Goal: Task Accomplishment & Management: Use online tool/utility

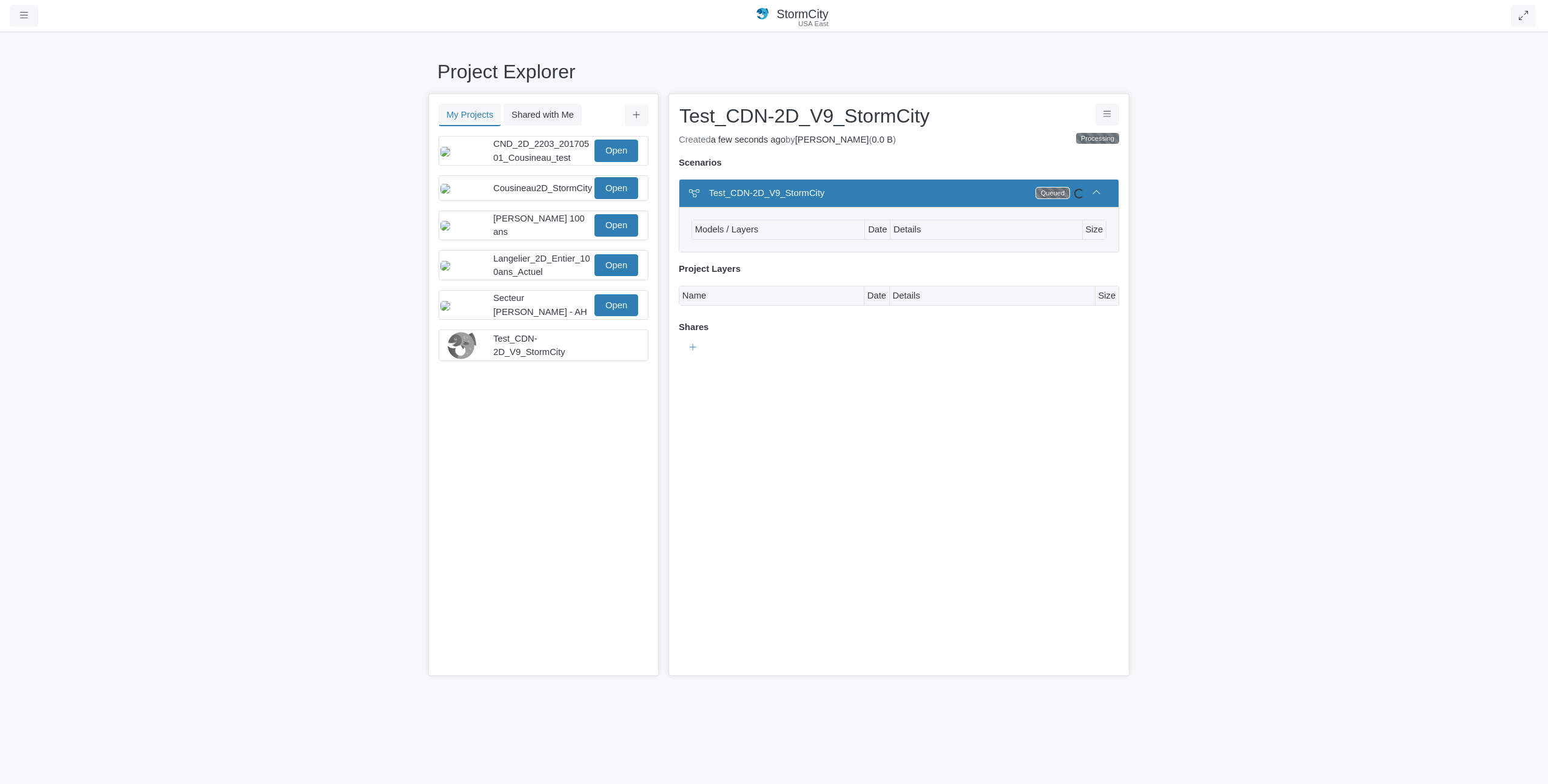
click at [1062, 192] on div "Queued" at bounding box center [1053, 193] width 33 height 11
click at [1096, 194] on icon at bounding box center [1096, 192] width 9 height 9
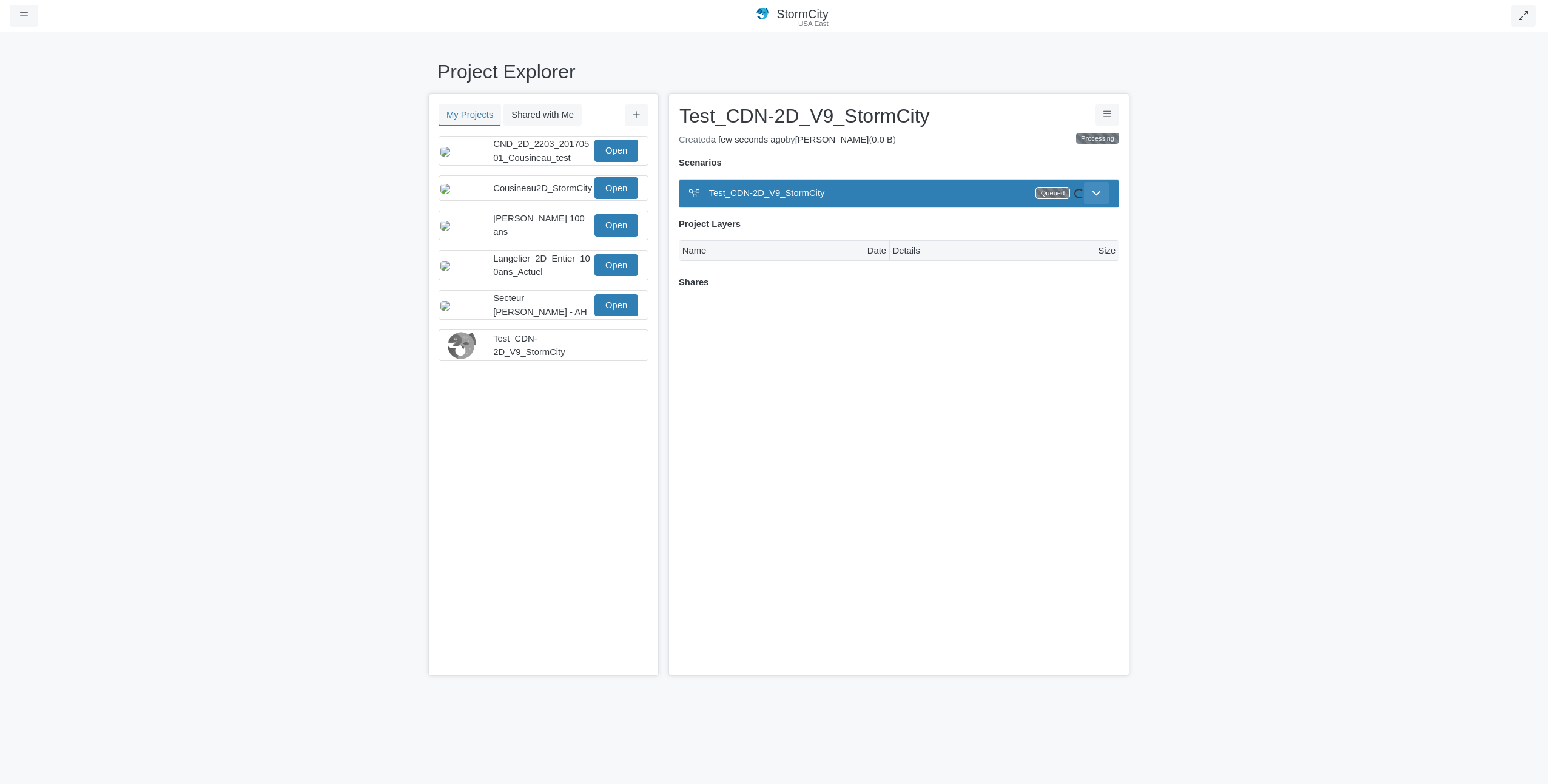
click at [1096, 193] on icon at bounding box center [1096, 193] width 8 height 4
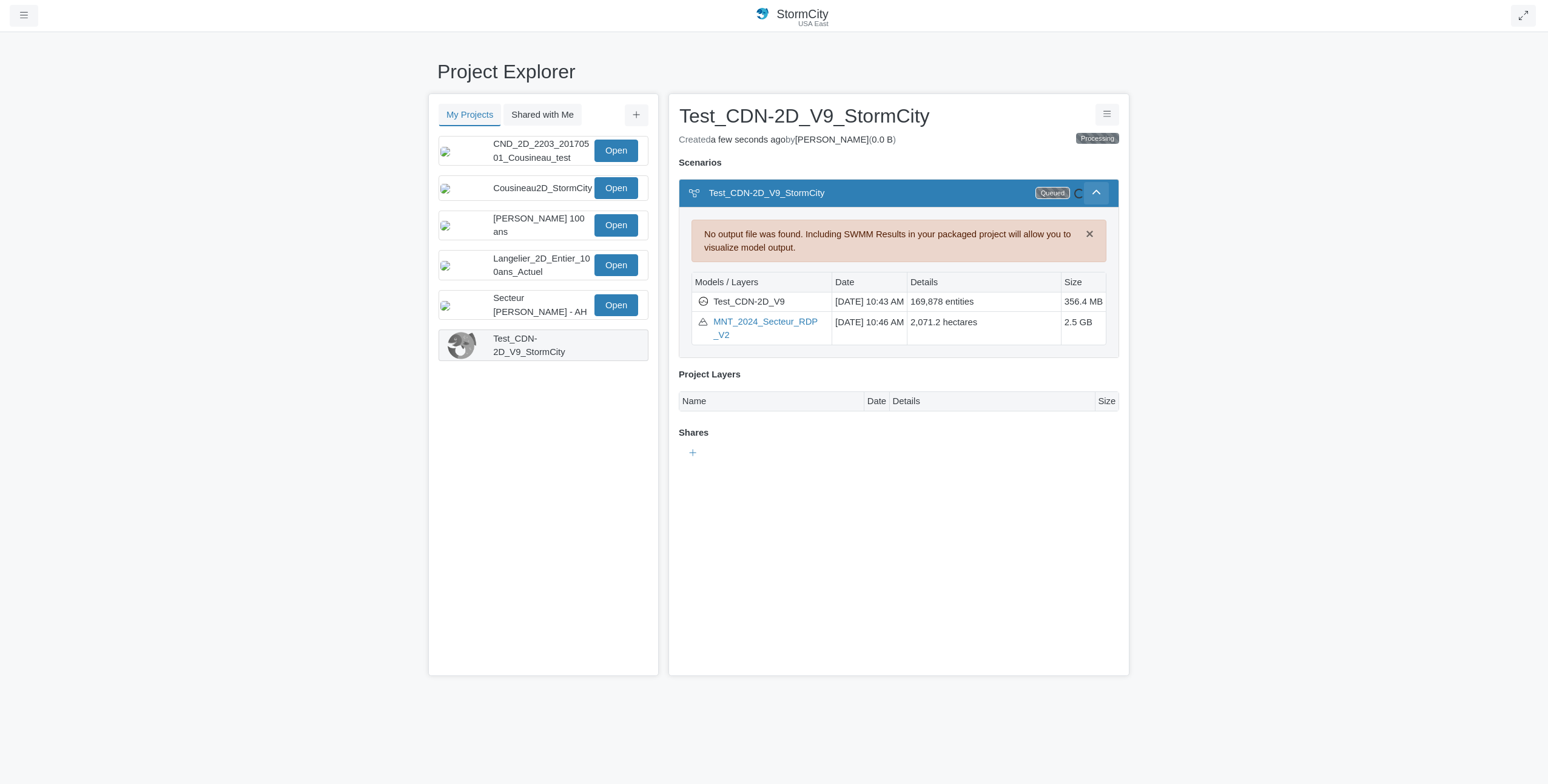
click at [579, 359] on div "Test_CDN-2D_V9_StormCity" at bounding box center [543, 345] width 99 height 26
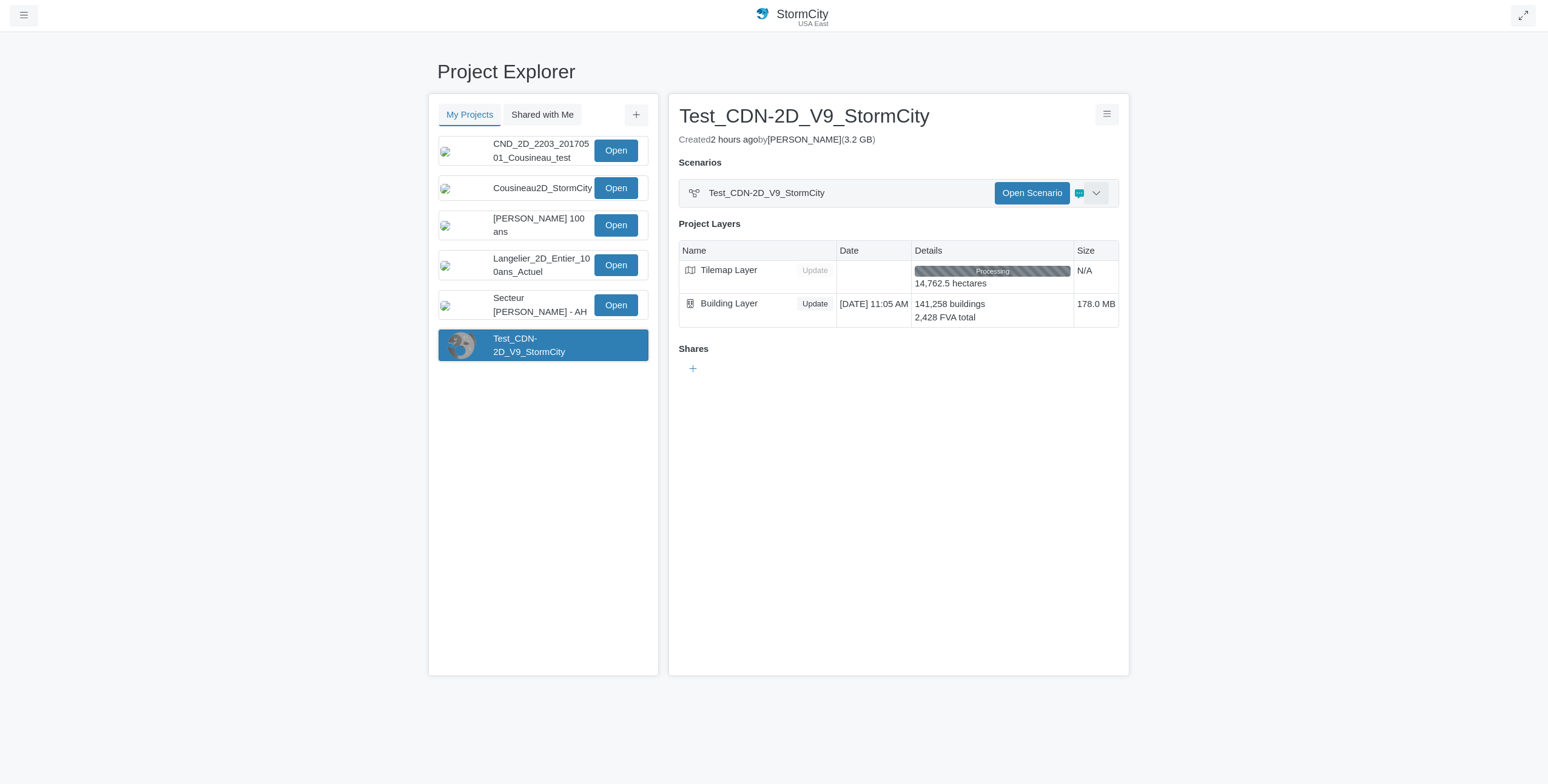
drag, startPoint x: 1110, startPoint y: 194, endPoint x: 1102, endPoint y: 194, distance: 8.0
click at [1102, 194] on div "Test_CDN-2D_V9_StormCity Open Scenario Ready" at bounding box center [899, 193] width 440 height 26
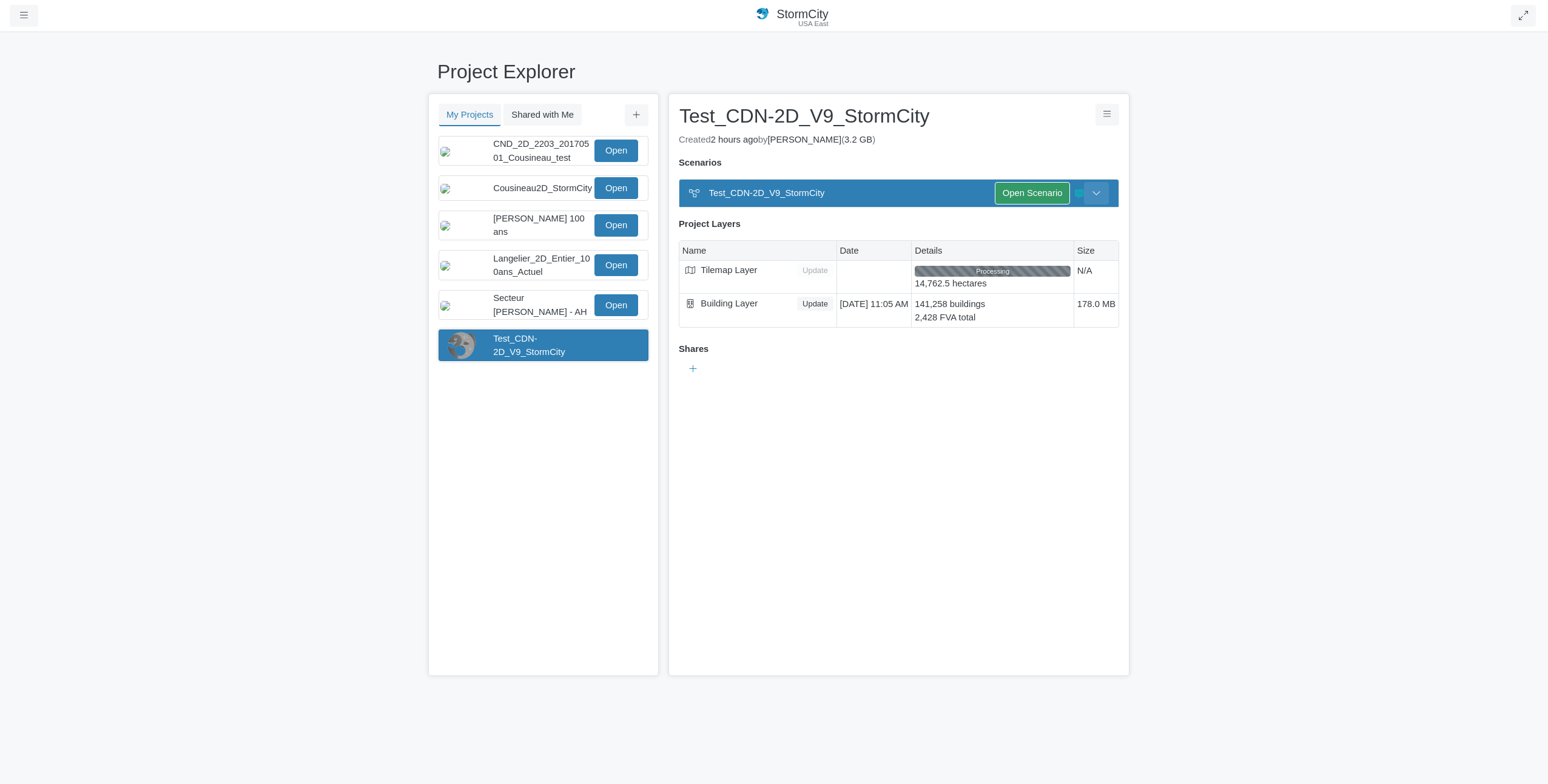
click at [1101, 194] on button at bounding box center [1097, 193] width 25 height 22
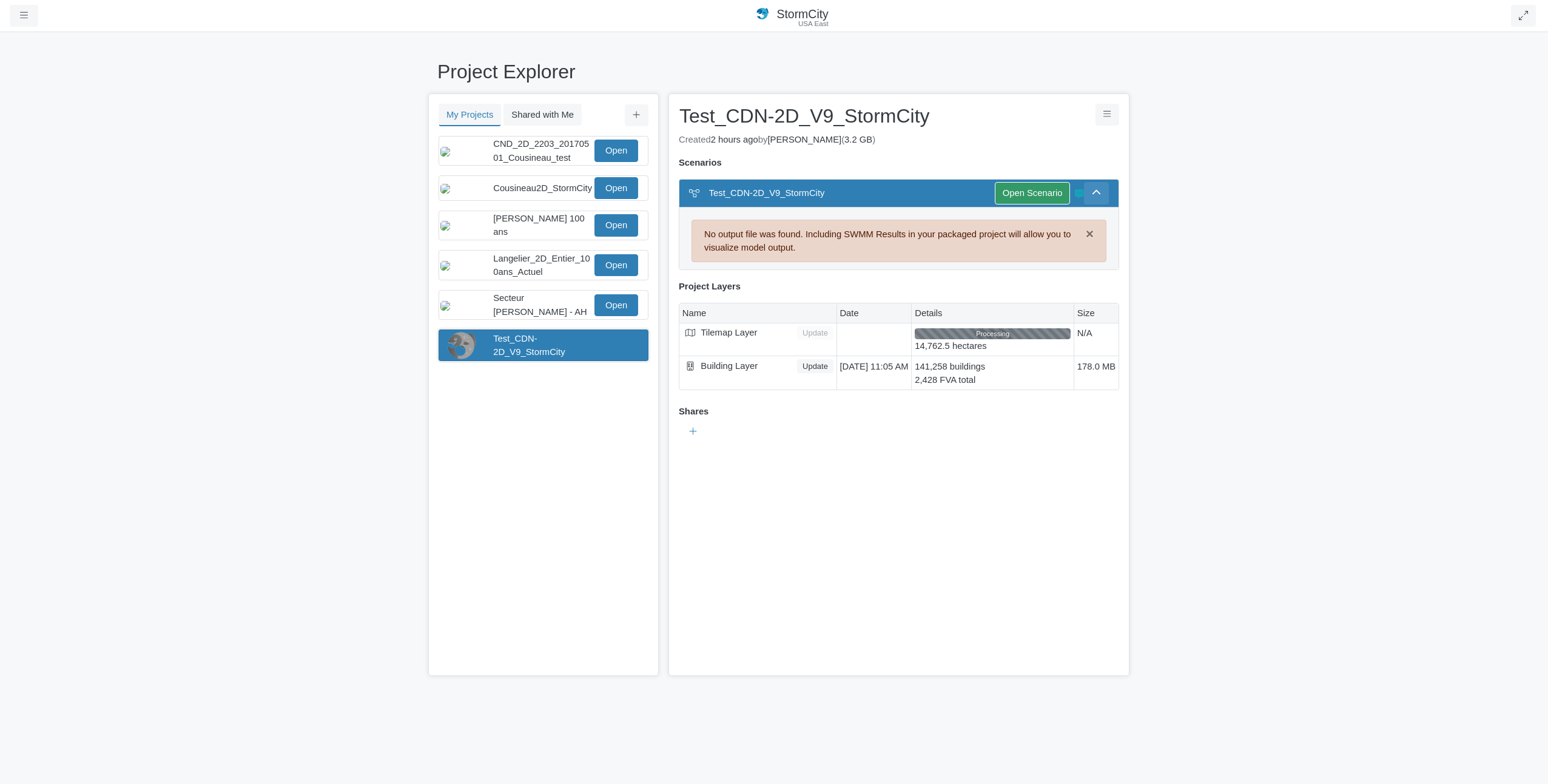
scroll to position [12, 0]
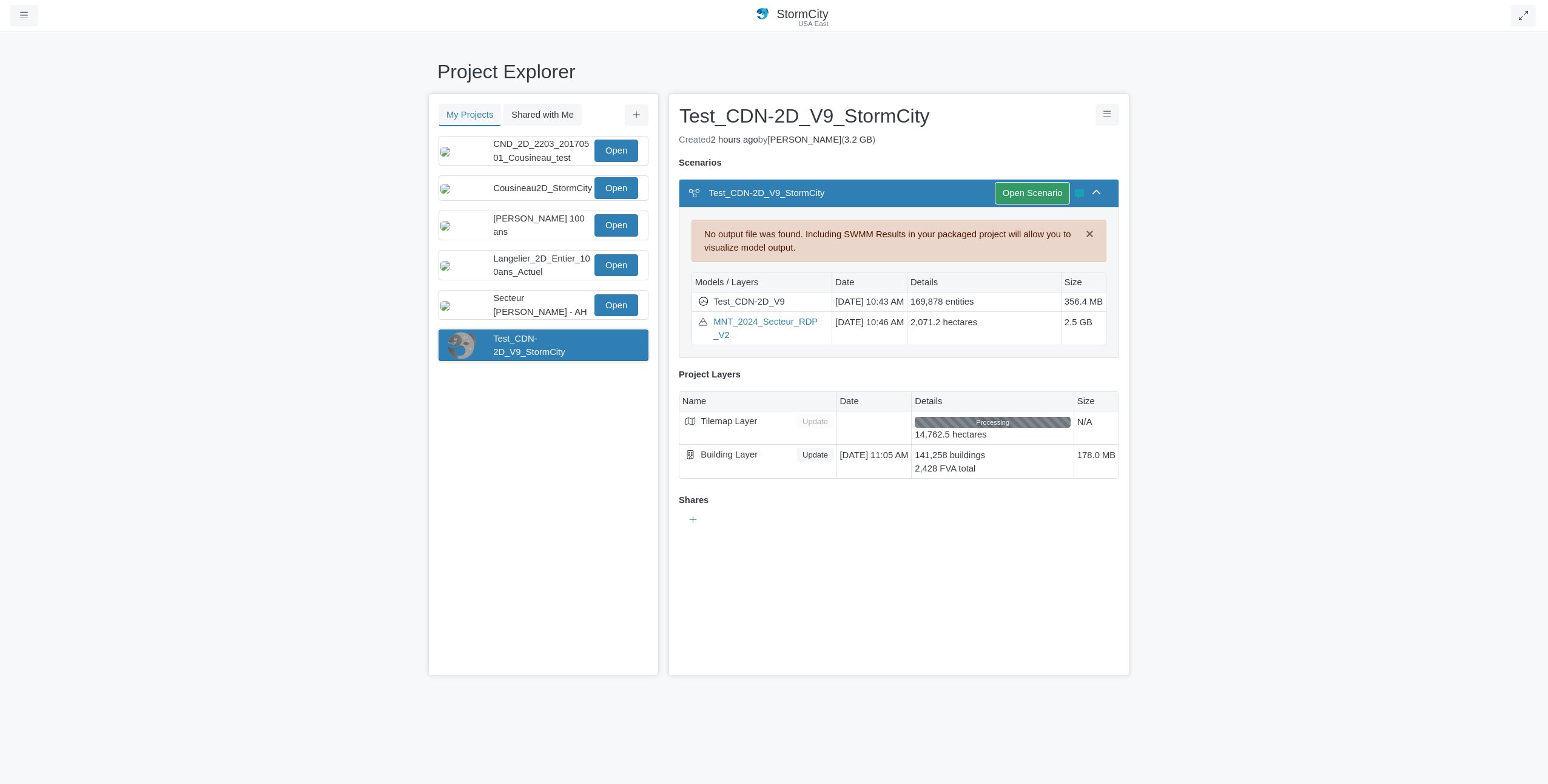
click at [554, 128] on div "My Projects Shared with Me Filter You don't currently have any projects. Upload…" at bounding box center [544, 384] width 231 height 582
click at [585, 356] on div "Test_CDN-2D_V9_StormCity" at bounding box center [543, 345] width 99 height 26
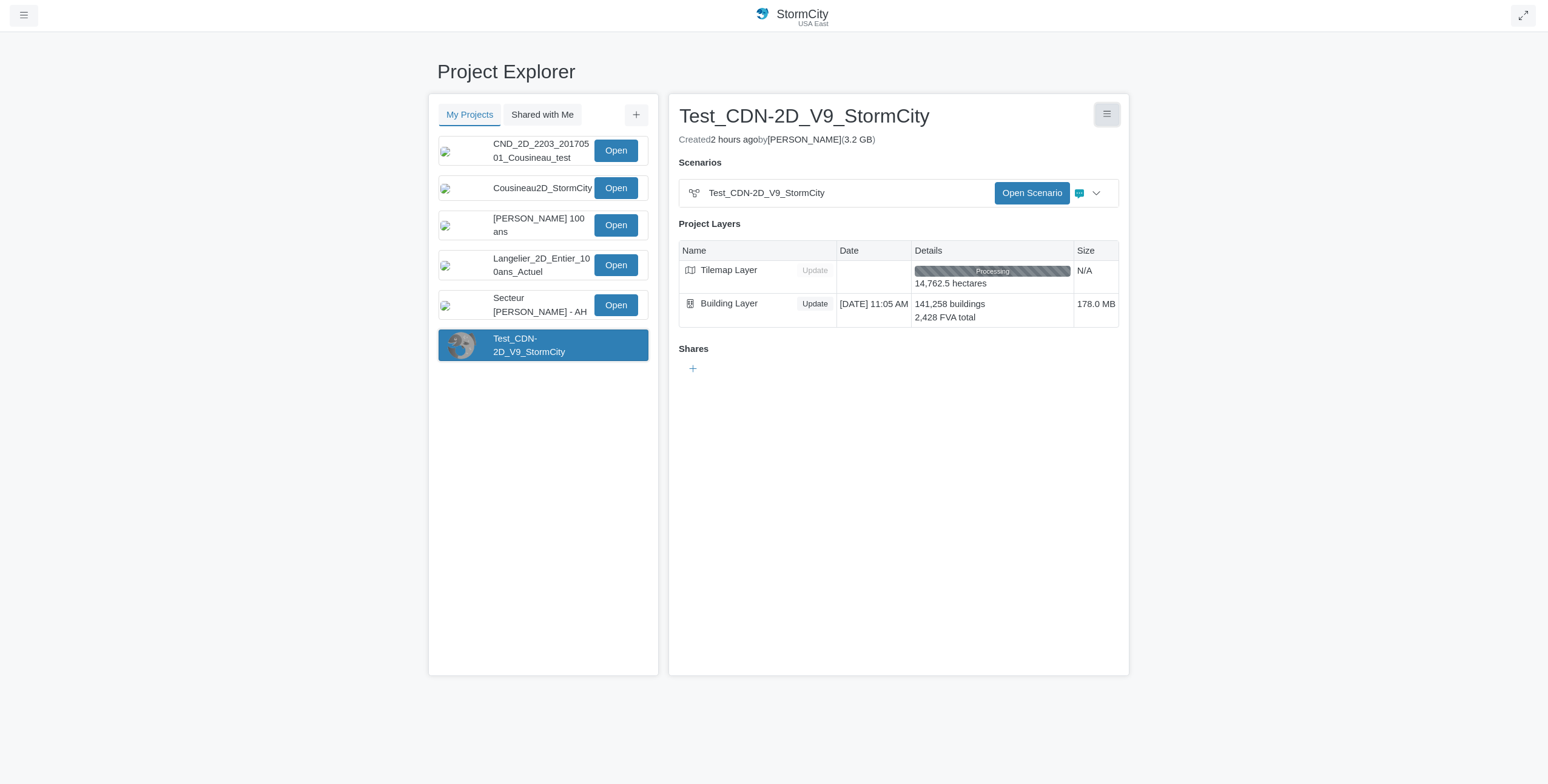
click at [1103, 122] on button "Project Controls" at bounding box center [1107, 115] width 24 height 22
click at [1029, 247] on link "Delete Project" at bounding box center [1048, 241] width 141 height 18
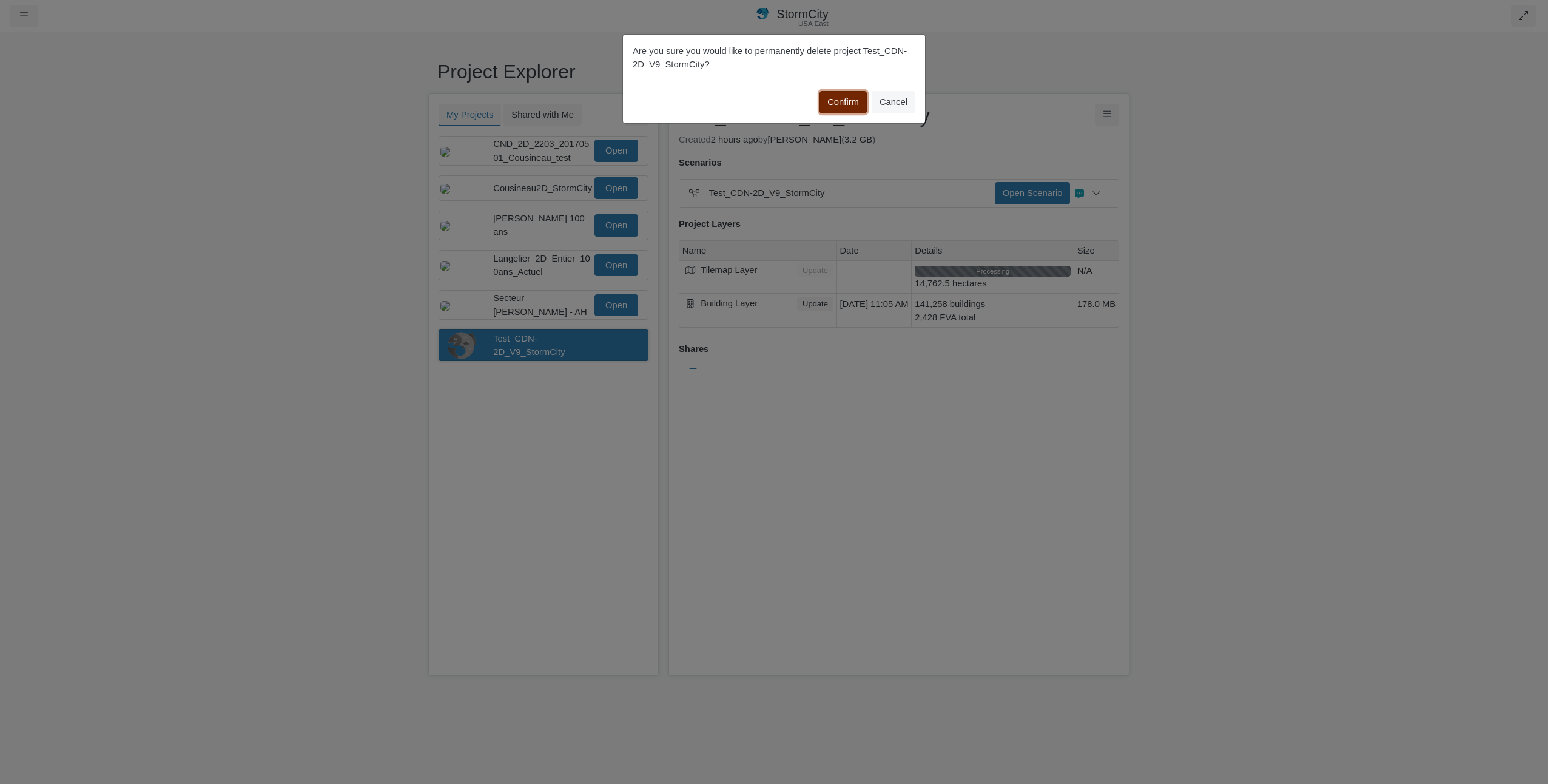
click at [842, 99] on button "Confirm" at bounding box center [843, 101] width 48 height 22
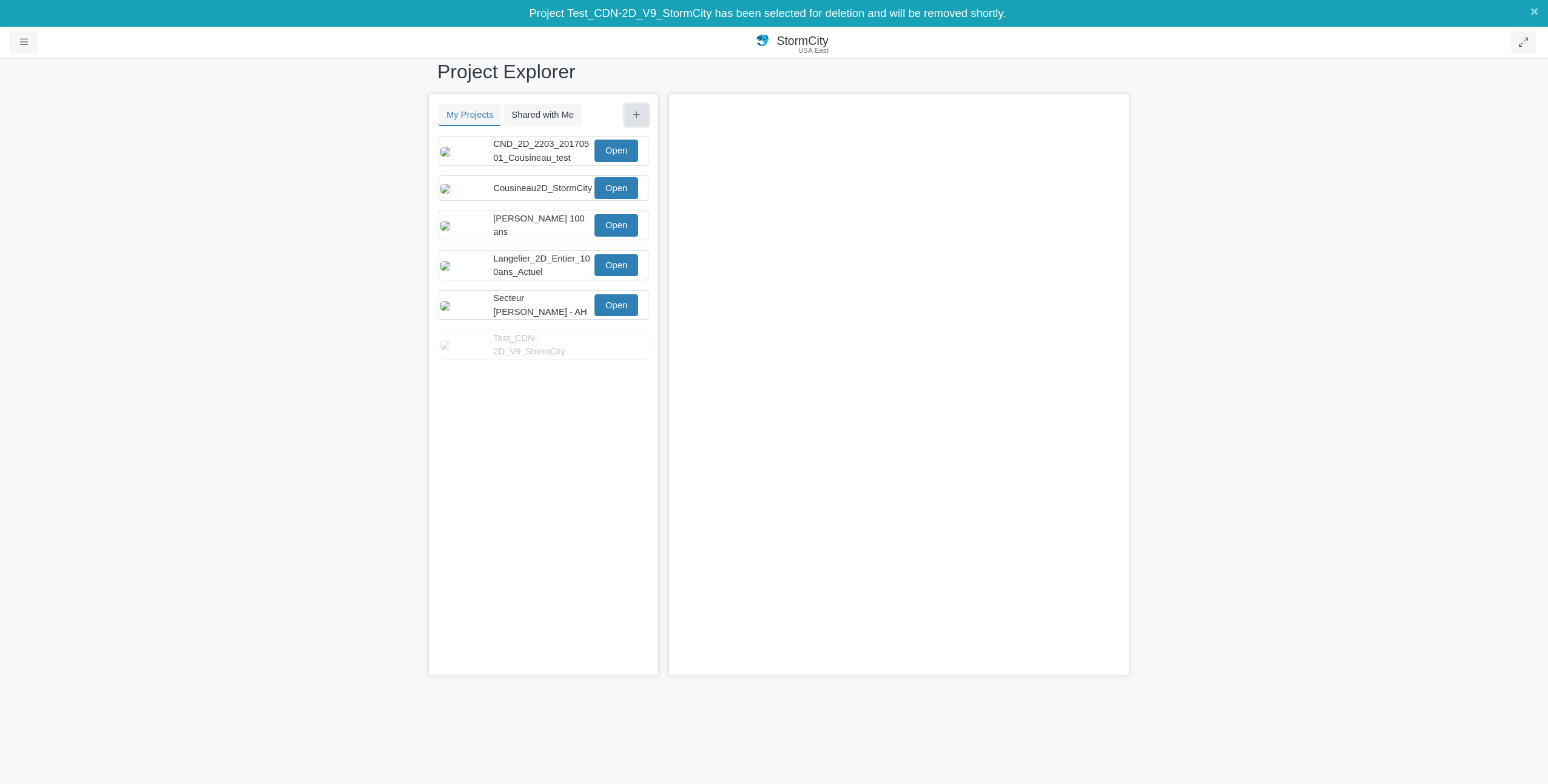
click at [633, 113] on icon at bounding box center [636, 115] width 8 height 9
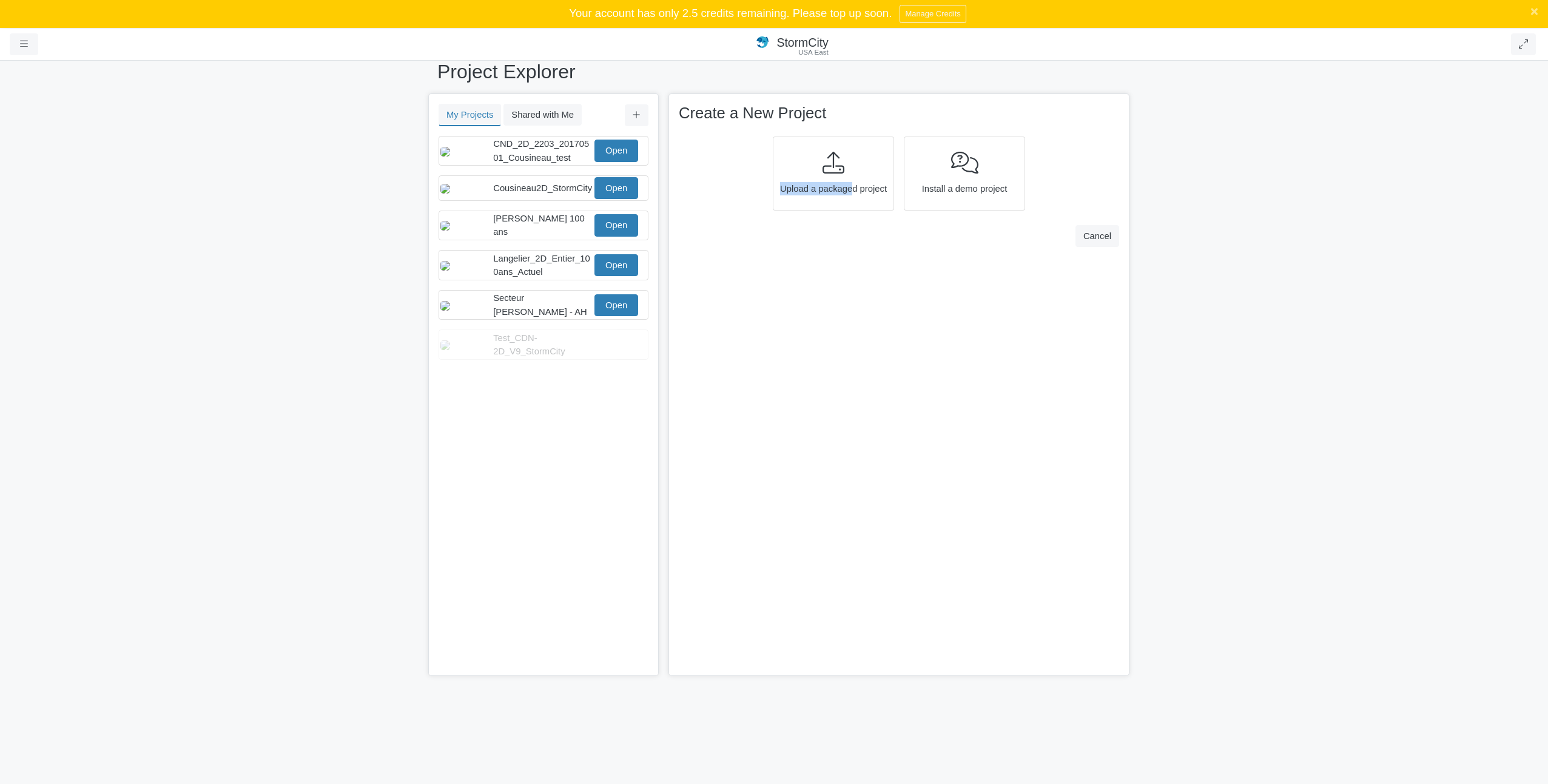
drag, startPoint x: 850, startPoint y: 181, endPoint x: 716, endPoint y: 235, distance: 144.5
click at [716, 235] on div "× Create a New Project Upload a packaged project Install a demo project Cancel" at bounding box center [899, 384] width 461 height 582
click at [926, 17] on link "Manage Credits" at bounding box center [932, 14] width 66 height 18
click at [509, 314] on span "Secteur [PERSON_NAME] - AH" at bounding box center [540, 305] width 94 height 23
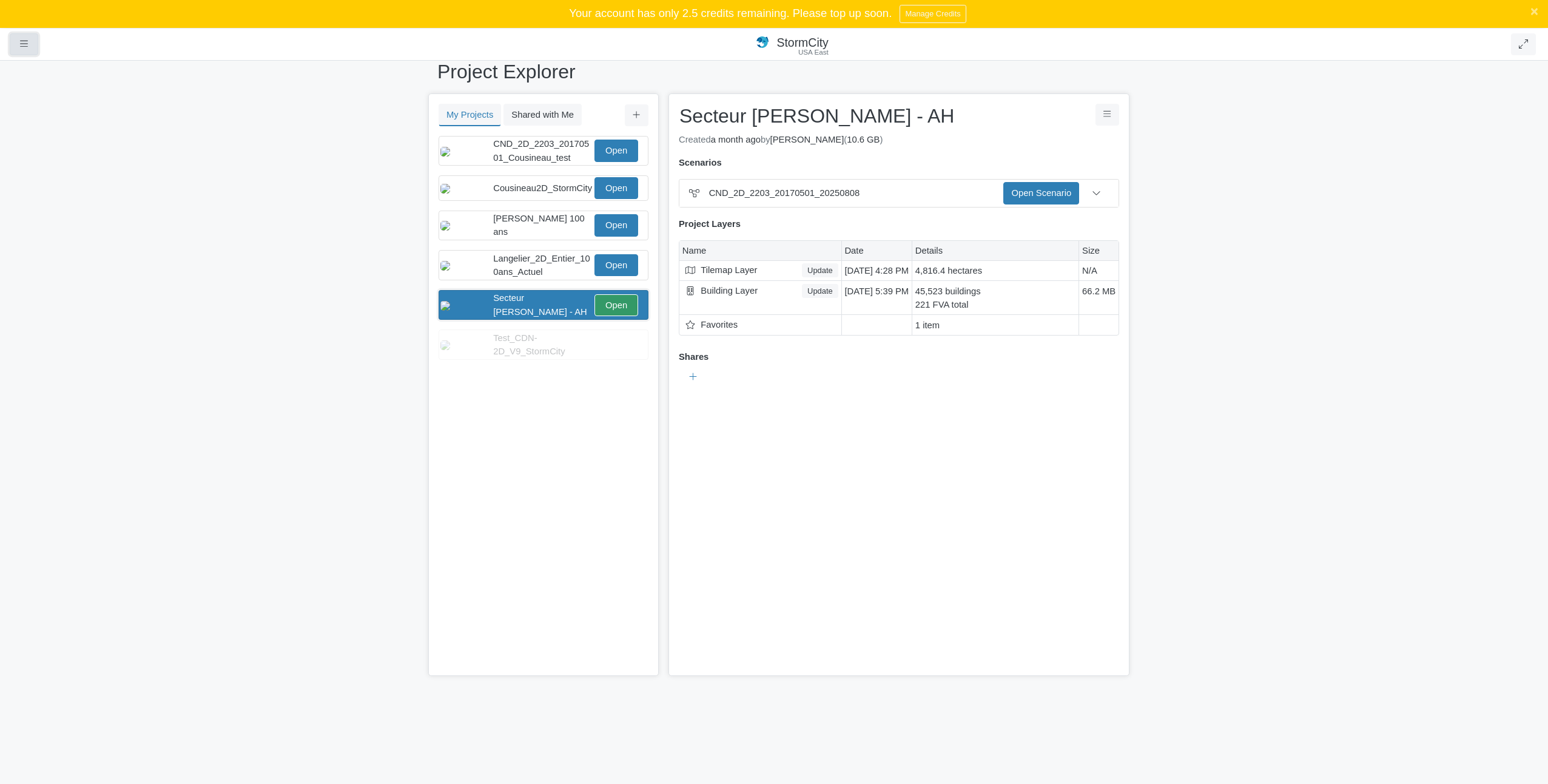
click at [26, 44] on icon "button" at bounding box center [24, 44] width 8 height 9
click at [42, 194] on link "Support" at bounding box center [58, 189] width 96 height 18
click at [26, 42] on icon "button" at bounding box center [24, 44] width 8 height 9
click at [60, 160] on link "Data Centers" at bounding box center [58, 153] width 96 height 18
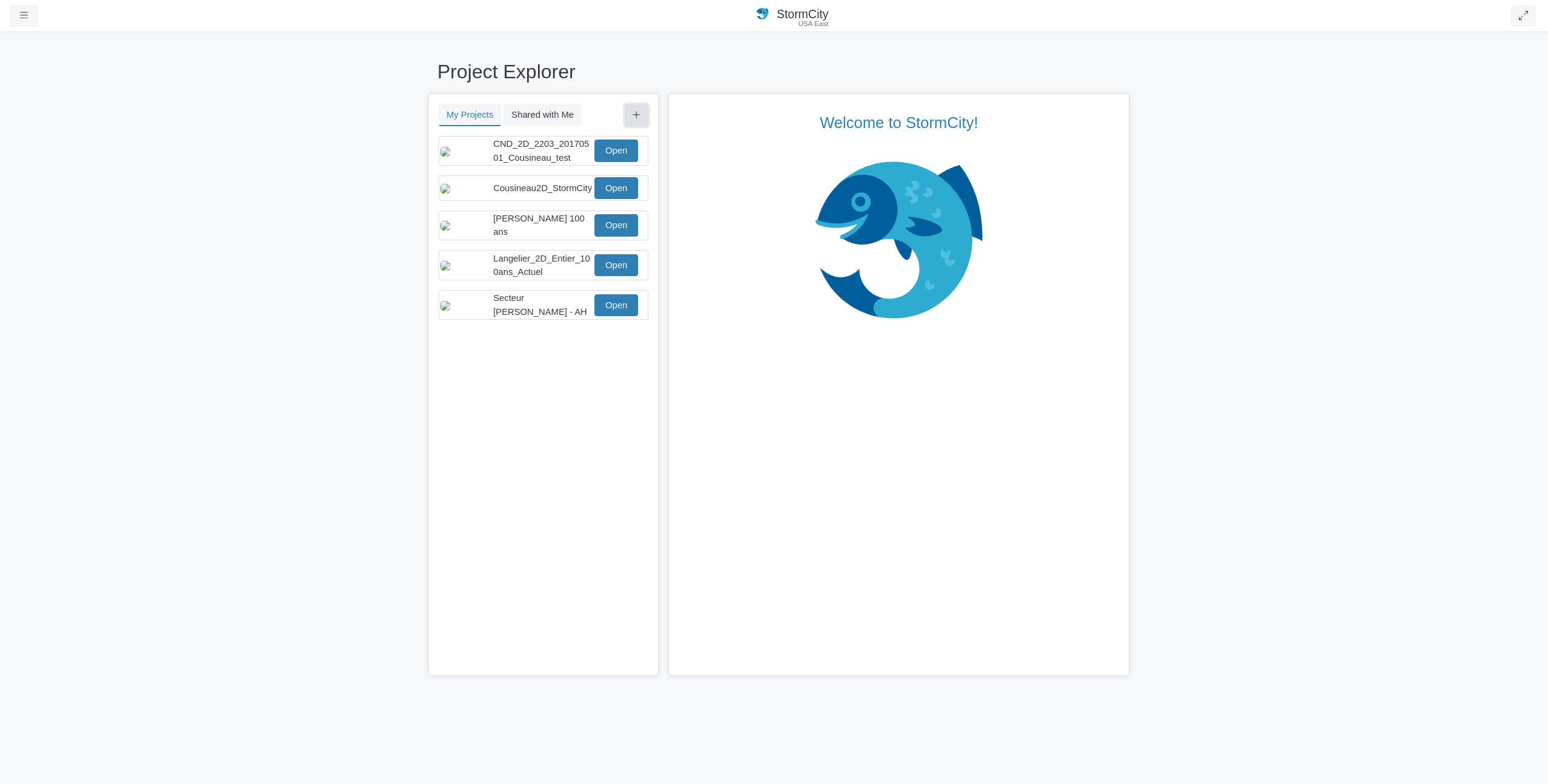
click at [639, 107] on button at bounding box center [636, 115] width 24 height 22
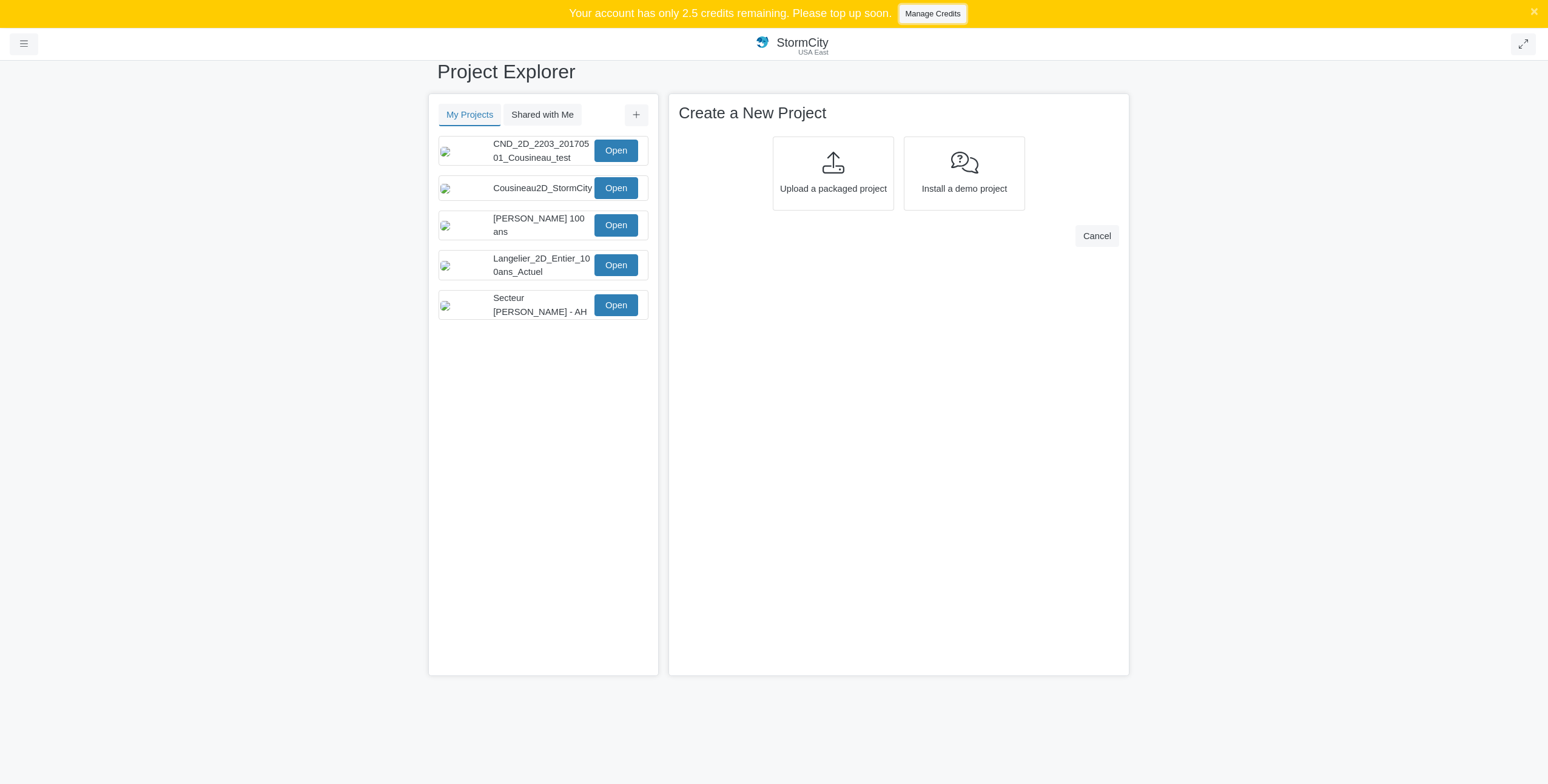
click at [940, 18] on link "Manage Credits" at bounding box center [932, 14] width 66 height 18
click at [836, 168] on icon at bounding box center [833, 162] width 22 height 22
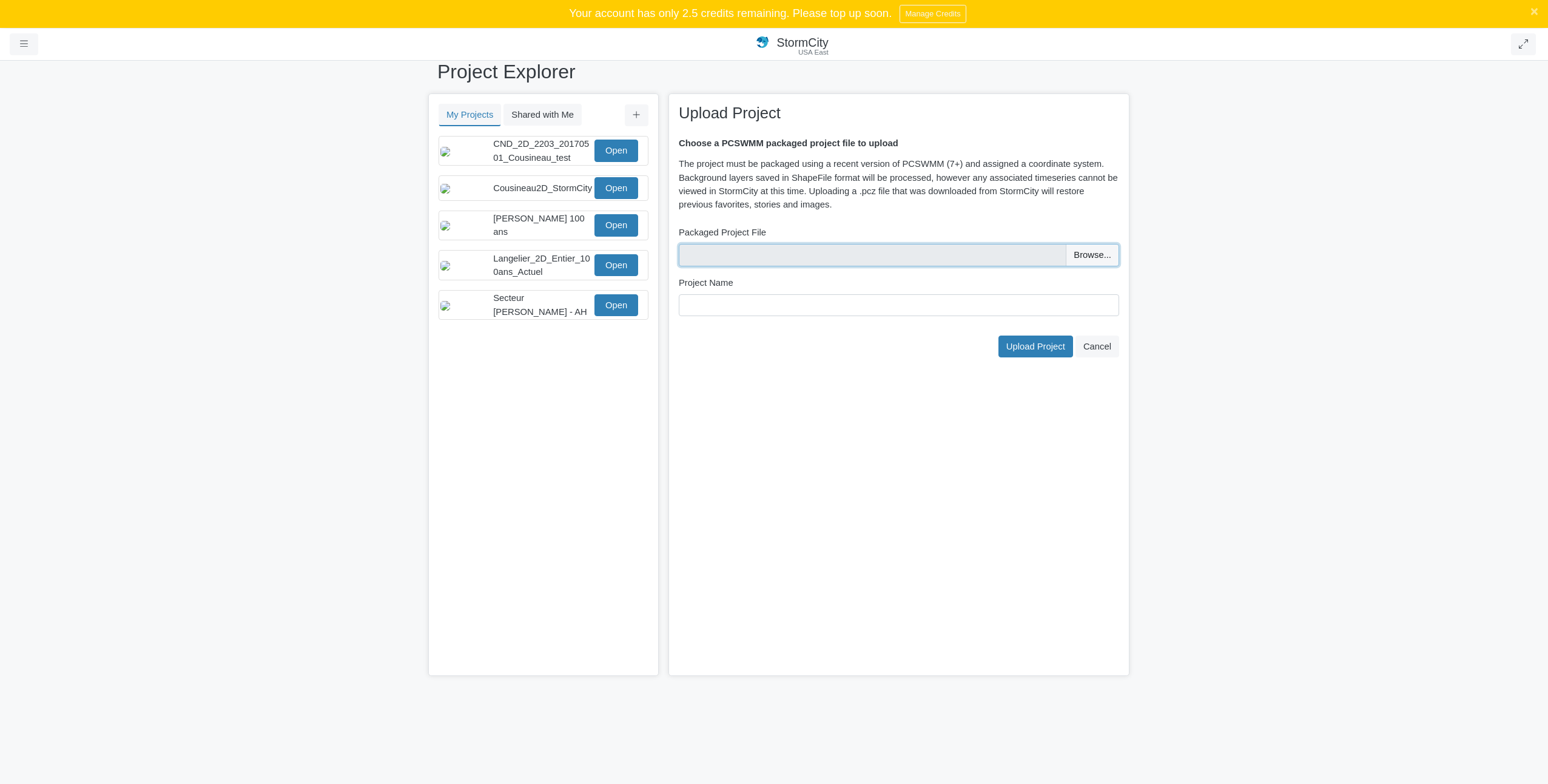
click at [1119, 250] on input "file" at bounding box center [900, 255] width 441 height 22
type input "C:\fakepath\Test_CDN-2D_V9_StormCity.pcz"
type input "Test_CDN-2D_V9_StormCity"
click at [1055, 342] on span "Upload Project" at bounding box center [1035, 346] width 59 height 10
